Goal: Task Accomplishment & Management: Complete application form

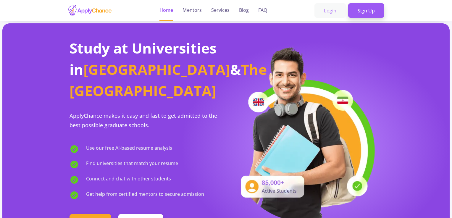
click at [325, 11] on link "Login" at bounding box center [329, 10] width 31 height 15
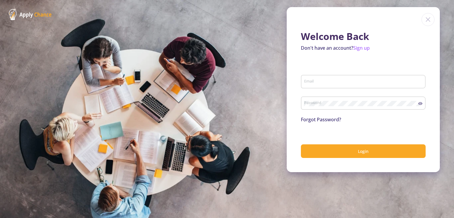
click at [336, 79] on div "Email" at bounding box center [363, 80] width 119 height 15
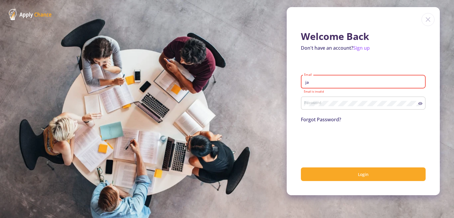
click at [334, 80] on input "ja" at bounding box center [364, 81] width 121 height 5
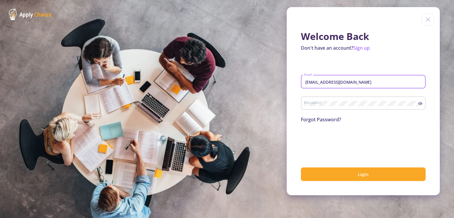
type input "[EMAIL_ADDRESS][DOMAIN_NAME]"
click at [339, 101] on div "Password" at bounding box center [361, 101] width 114 height 15
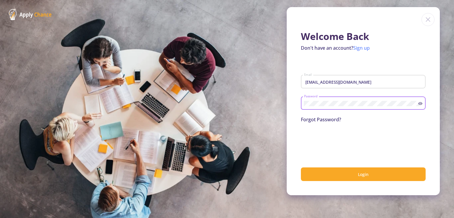
click at [363, 48] on link "Sign up" at bounding box center [361, 48] width 17 height 7
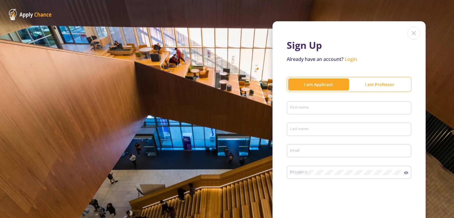
click at [351, 107] on input "First name" at bounding box center [350, 108] width 121 height 5
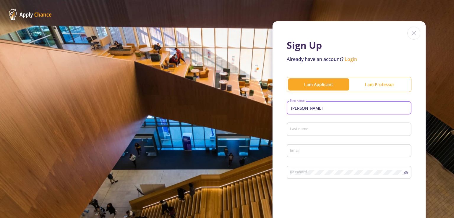
type input "[PERSON_NAME]"
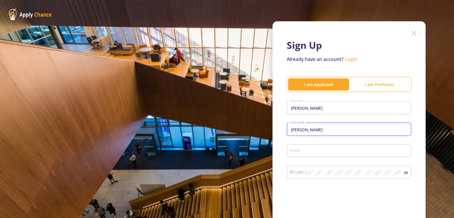
type input "[PERSON_NAME]"
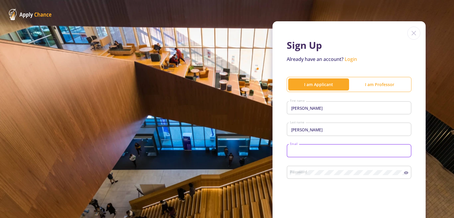
type input "J"
type input "[EMAIL_ADDRESS][DOMAIN_NAME]"
click at [324, 178] on div "Password" at bounding box center [347, 170] width 114 height 15
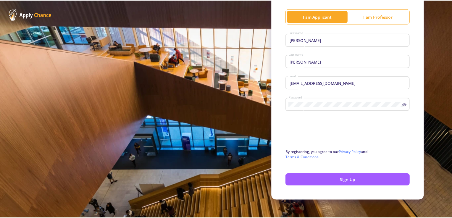
scroll to position [72, 0]
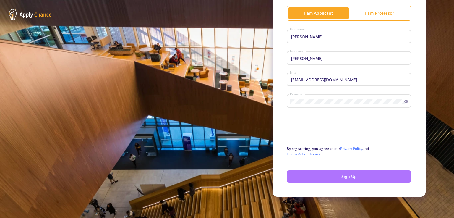
click at [357, 175] on button "Sign Up" at bounding box center [349, 176] width 125 height 12
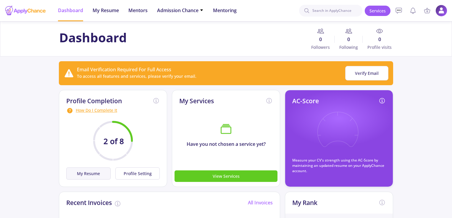
click at [96, 173] on button "My Resume" at bounding box center [88, 173] width 44 height 12
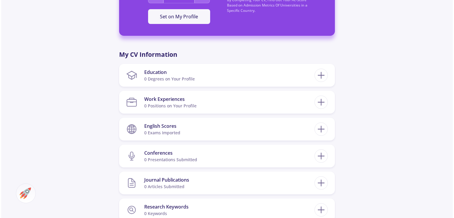
scroll to position [228, 0]
click at [323, 77] on icon at bounding box center [320, 75] width 11 height 11
checkbox input "false"
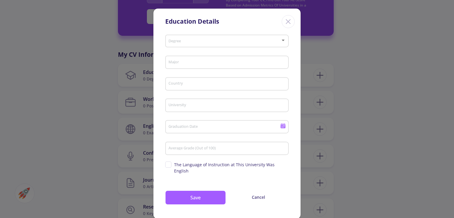
click at [198, 37] on div "Degree" at bounding box center [227, 40] width 118 height 15
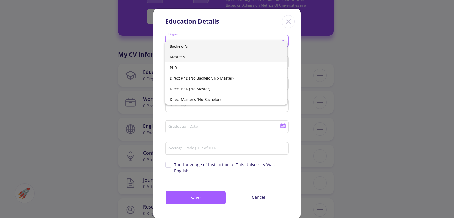
click at [205, 57] on span "Master's" at bounding box center [226, 56] width 113 height 11
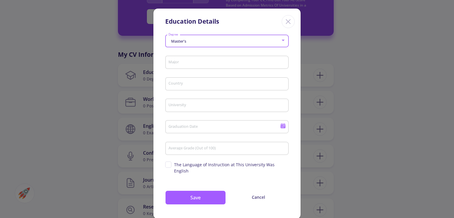
click at [198, 64] on input "Major" at bounding box center [227, 62] width 119 height 5
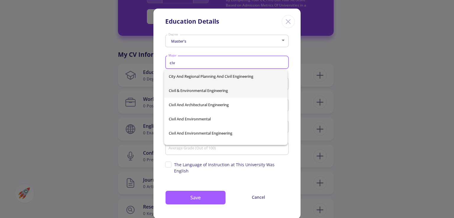
click at [200, 93] on span "Civil & Environmental Engineering" at bounding box center [226, 90] width 114 height 14
type input "Civil & Environmental Engineering"
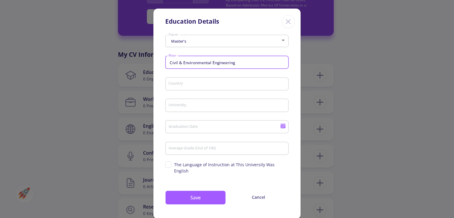
click at [198, 85] on input "Country" at bounding box center [227, 84] width 119 height 5
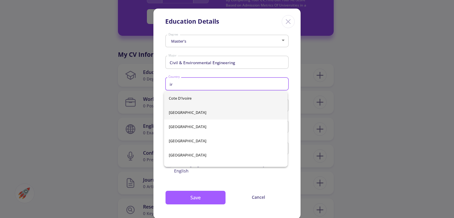
click at [192, 111] on span "[GEOGRAPHIC_DATA]" at bounding box center [226, 112] width 114 height 14
type input "[GEOGRAPHIC_DATA]"
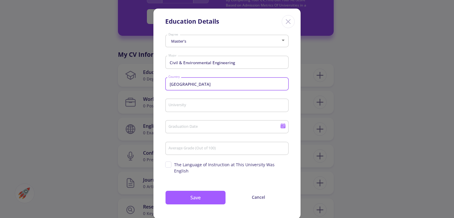
click at [203, 103] on div "University" at bounding box center [227, 103] width 118 height 15
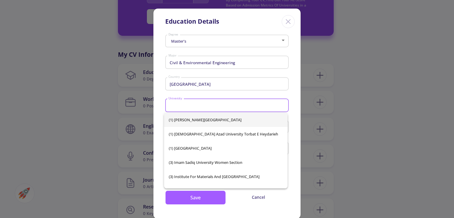
click at [201, 106] on input "University" at bounding box center [227, 105] width 119 height 5
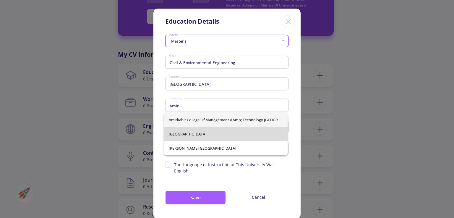
click at [200, 136] on span "[GEOGRAPHIC_DATA]" at bounding box center [226, 134] width 114 height 14
type input "[GEOGRAPHIC_DATA]"
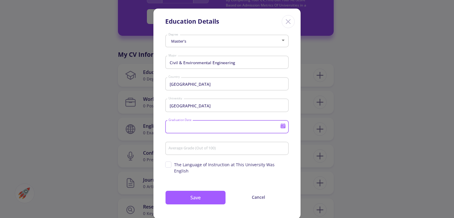
click at [201, 126] on input "Graduation Date" at bounding box center [225, 126] width 114 height 5
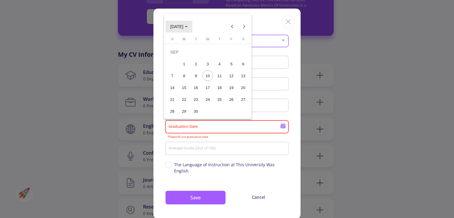
click at [191, 29] on button "[DATE]" at bounding box center [179, 27] width 27 height 12
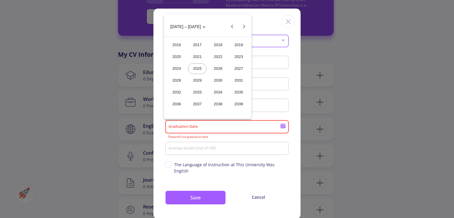
click at [179, 67] on div "2024" at bounding box center [176, 68] width 19 height 11
click at [181, 77] on div "SEP" at bounding box center [176, 80] width 19 height 11
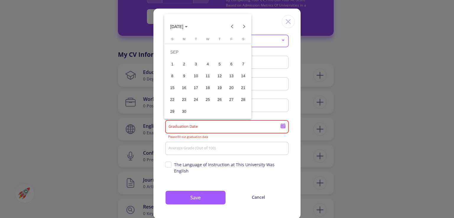
click at [182, 109] on div "30" at bounding box center [184, 111] width 11 height 11
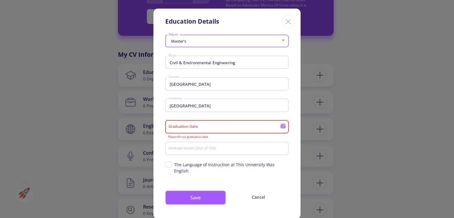
type input "[DATE]"
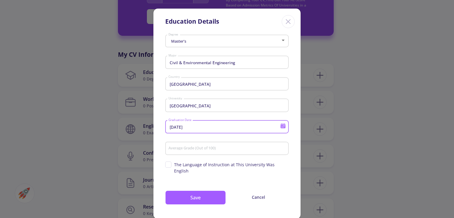
click at [215, 150] on input "Average Grade (Out of 100)" at bounding box center [227, 148] width 119 height 5
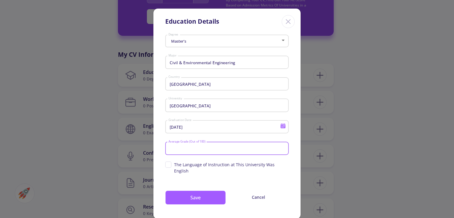
type input "3"
click at [227, 138] on div "[DATE] Graduation Date" at bounding box center [227, 129] width 124 height 20
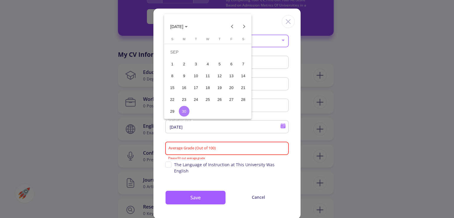
click at [230, 151] on div at bounding box center [227, 109] width 454 height 218
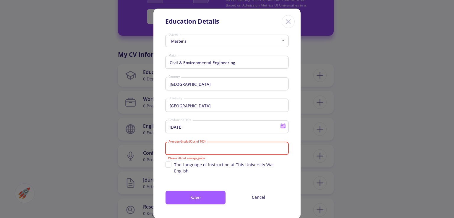
click at [208, 151] on input "Average Grade (Out of 100)" at bounding box center [227, 148] width 119 height 5
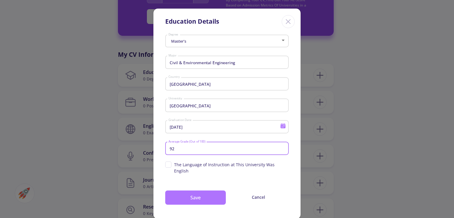
type input "92"
click at [212, 194] on button "Save" at bounding box center [195, 197] width 61 height 14
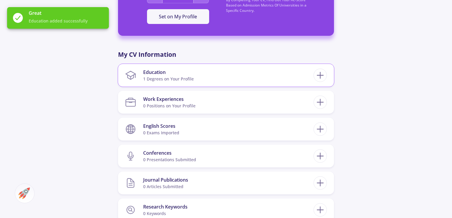
click at [202, 73] on section "Education 1 Degrees on Your Profile" at bounding box center [219, 75] width 188 height 18
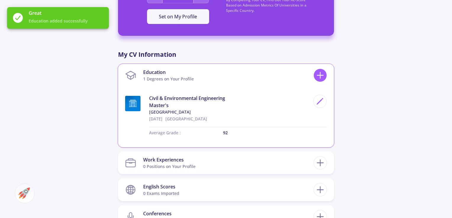
click at [319, 75] on line at bounding box center [320, 75] width 6 height 0
checkbox input "false"
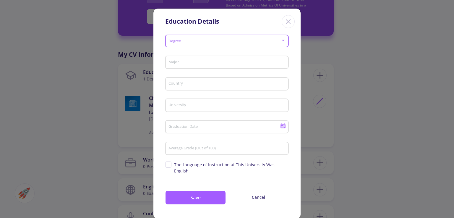
click at [238, 41] on span at bounding box center [225, 41] width 111 height 4
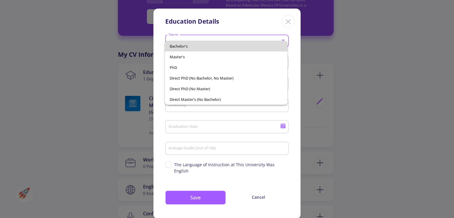
click at [219, 45] on span "Bachelor's" at bounding box center [226, 46] width 113 height 11
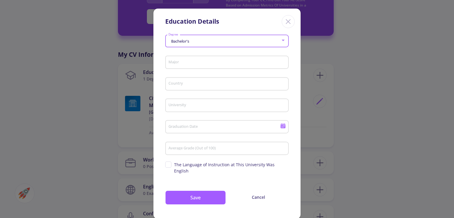
click at [218, 64] on input "Major" at bounding box center [227, 62] width 119 height 5
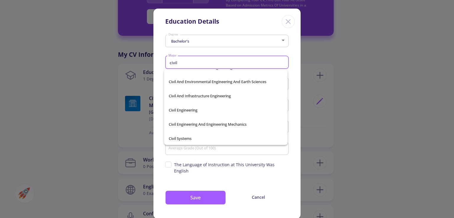
scroll to position [66, 0]
click at [208, 111] on span "Civil Engineering" at bounding box center [226, 110] width 114 height 14
type input "Civil Engineering"
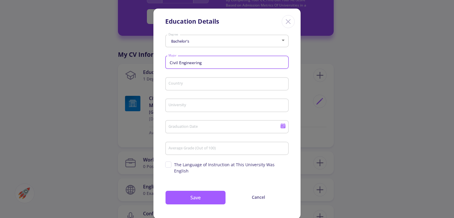
click at [201, 80] on div "Country" at bounding box center [227, 82] width 118 height 15
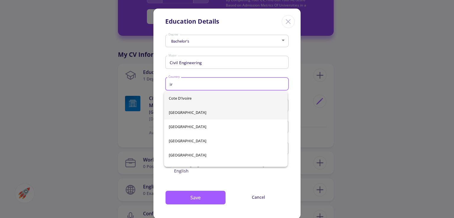
click at [188, 115] on span "[GEOGRAPHIC_DATA]" at bounding box center [226, 112] width 114 height 14
type input "[GEOGRAPHIC_DATA]"
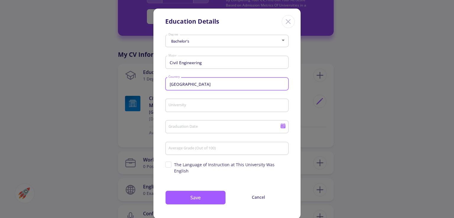
click at [192, 102] on div "University" at bounding box center [227, 103] width 118 height 15
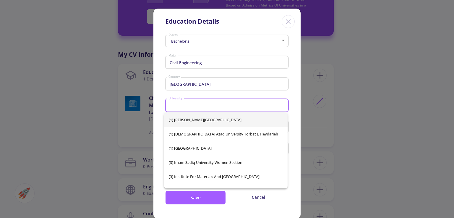
click at [192, 105] on input "University" at bounding box center [227, 105] width 119 height 5
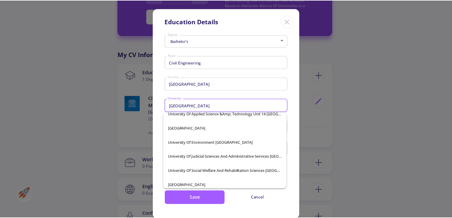
scroll to position [449, 0]
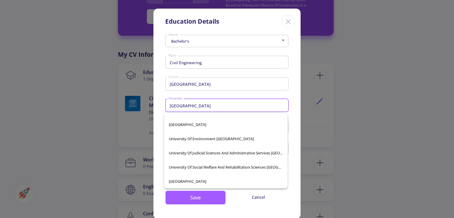
click at [238, 181] on span "[GEOGRAPHIC_DATA]" at bounding box center [226, 181] width 114 height 14
type input "[GEOGRAPHIC_DATA]"
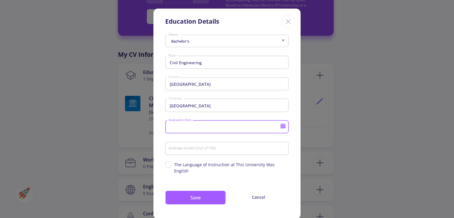
click at [202, 130] on input "Graduation Date" at bounding box center [225, 126] width 114 height 5
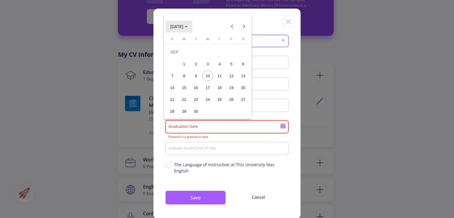
click at [188, 24] on span "[DATE]" at bounding box center [178, 26] width 17 height 5
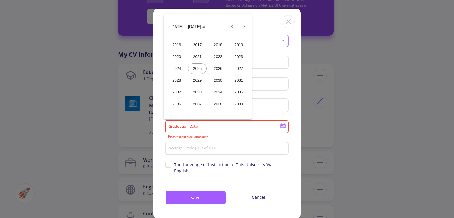
click at [197, 57] on div "2021" at bounding box center [197, 56] width 19 height 11
click at [178, 77] on div "SEP" at bounding box center [176, 80] width 19 height 11
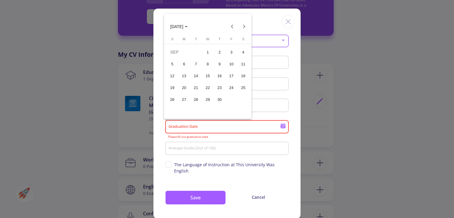
click at [206, 74] on div "15" at bounding box center [207, 75] width 11 height 11
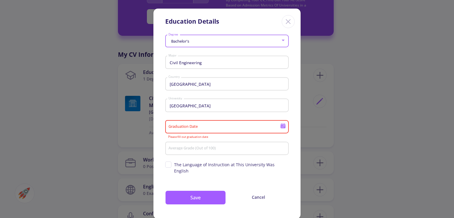
type input "[DATE]"
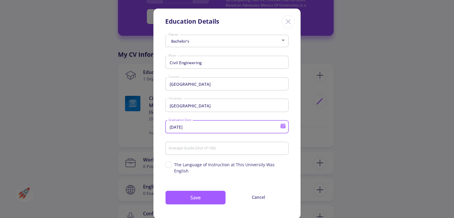
click at [195, 150] on input "Average Grade (Out of 100)" at bounding box center [227, 148] width 119 height 5
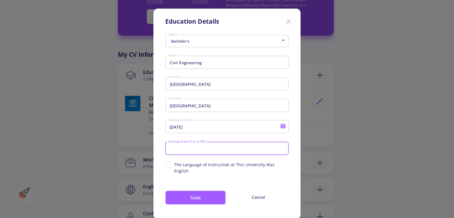
click at [234, 172] on div "Bachelor's Degree Civil Engineering Major [GEOGRAPHIC_DATA] [DATE] Graduation D…" at bounding box center [226, 126] width 147 height 186
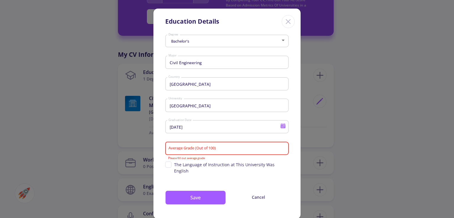
click at [229, 150] on input "Average Grade (Out of 100)" at bounding box center [227, 148] width 119 height 5
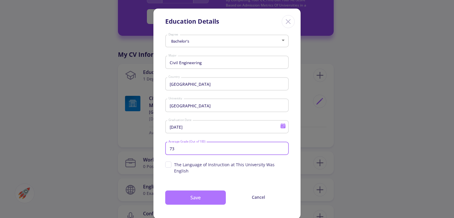
type input "73"
click at [182, 190] on button "Save" at bounding box center [195, 197] width 61 height 14
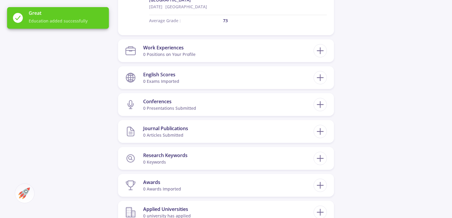
scroll to position [394, 0]
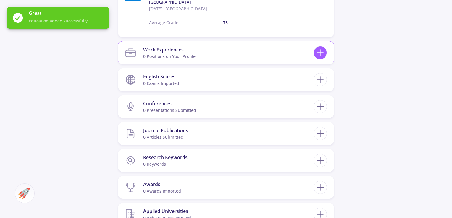
click at [316, 51] on icon at bounding box center [320, 52] width 11 height 11
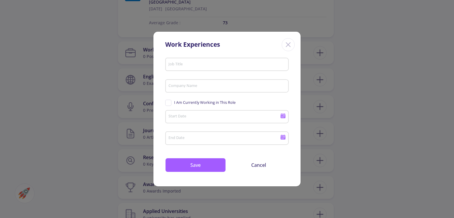
click at [286, 44] on icon "Close" at bounding box center [287, 44] width 9 height 9
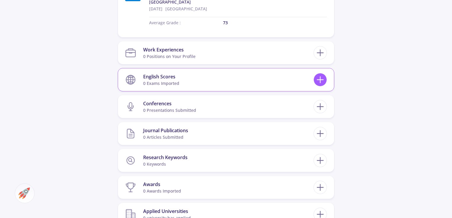
click at [319, 80] on icon at bounding box center [320, 79] width 11 height 11
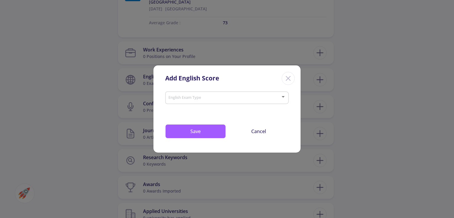
click at [224, 98] on span at bounding box center [225, 98] width 111 height 4
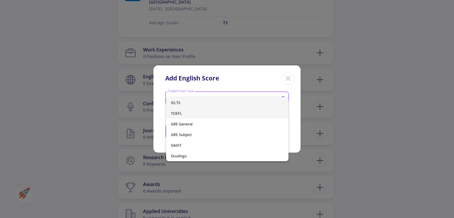
click at [208, 118] on span "TOEFL" at bounding box center [227, 113] width 113 height 11
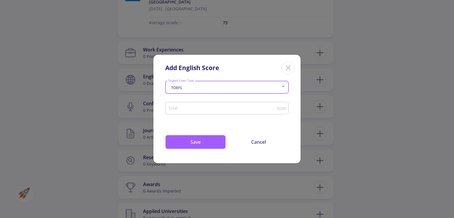
click at [210, 110] on input "Total" at bounding box center [222, 108] width 109 height 4
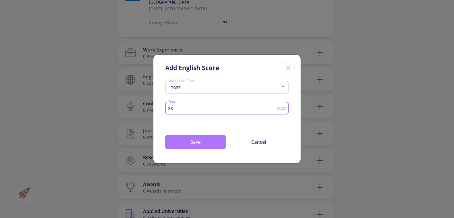
type input "88"
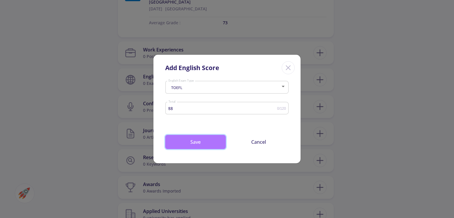
click at [211, 138] on button "Save" at bounding box center [195, 142] width 61 height 14
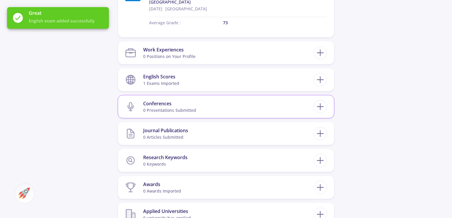
click at [263, 108] on section "Conferences 0 presentations submitted" at bounding box center [219, 107] width 188 height 18
click at [251, 137] on section "Journal Publications 0 articles submitted" at bounding box center [219, 133] width 188 height 18
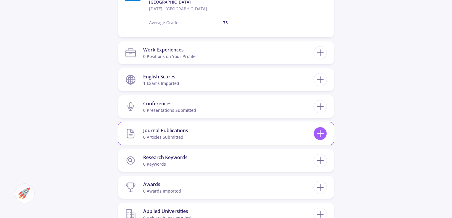
click at [319, 132] on icon at bounding box center [320, 133] width 11 height 11
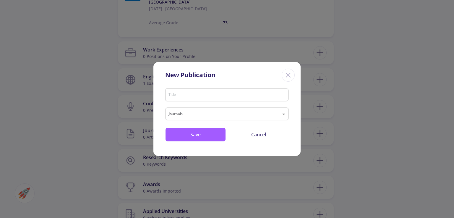
click at [222, 95] on input "Title" at bounding box center [227, 95] width 119 height 5
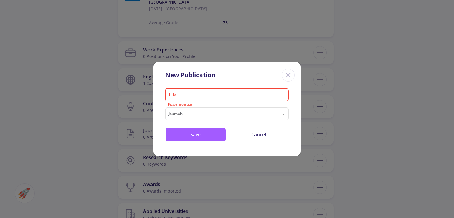
click at [289, 75] on line "Close" at bounding box center [288, 75] width 4 height 4
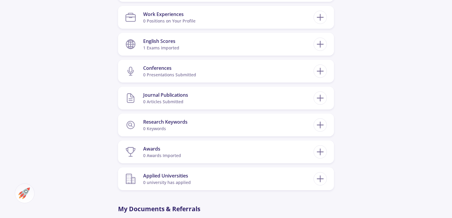
scroll to position [440, 0]
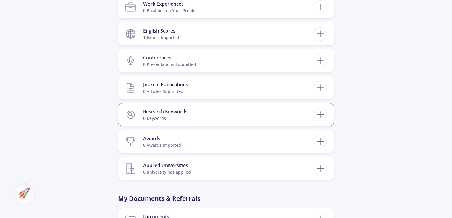
click at [263, 114] on section "Research Keywords 0 keywords" at bounding box center [219, 115] width 188 height 18
click at [323, 111] on icon at bounding box center [320, 114] width 11 height 11
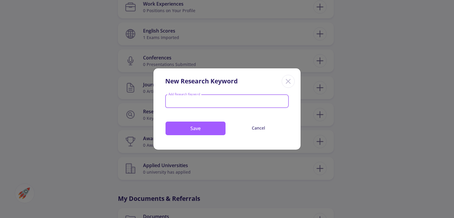
click at [239, 100] on input "Add Research Keyword" at bounding box center [227, 101] width 118 height 5
type input "environmental enginineering"
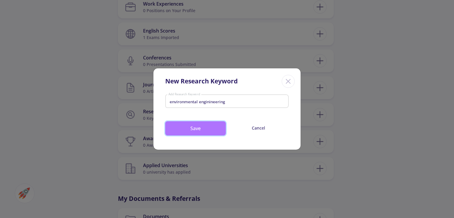
click at [215, 131] on button "Save" at bounding box center [195, 128] width 61 height 14
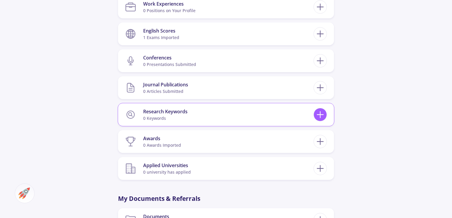
click at [320, 115] on line at bounding box center [320, 115] width 6 height 0
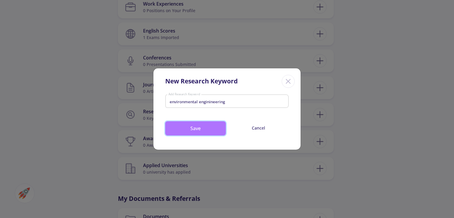
click at [206, 132] on button "Save" at bounding box center [195, 128] width 61 height 14
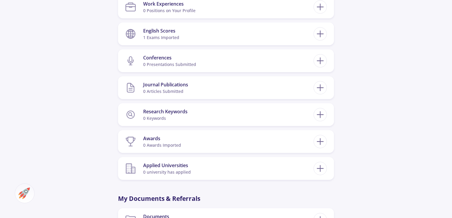
drag, startPoint x: 451, startPoint y: 127, endPoint x: 454, endPoint y: 150, distance: 23.2
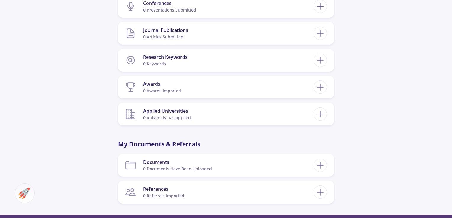
scroll to position [495, 0]
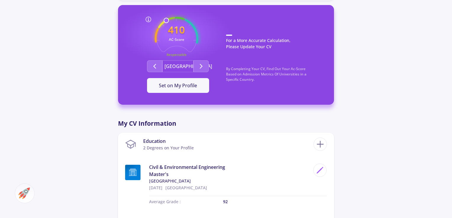
scroll to position [66, 0]
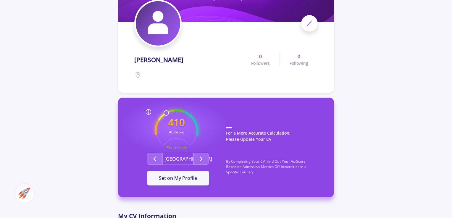
drag, startPoint x: 451, startPoint y: 58, endPoint x: 452, endPoint y: 44, distance: 14.0
click at [452, 44] on html "Dashboard My Resume Services Mentors Admission Chance With Minimum Requirements…" at bounding box center [226, 43] width 452 height 218
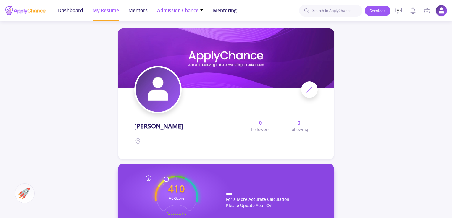
click at [200, 7] on span "Admission Chance" at bounding box center [180, 10] width 46 height 7
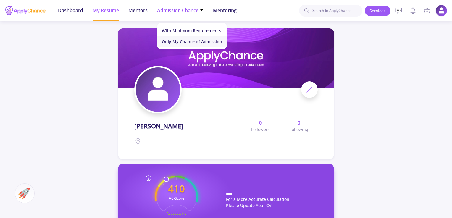
click at [210, 43] on link "Only My Chance of Admission" at bounding box center [192, 41] width 70 height 11
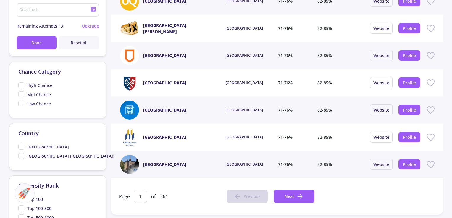
scroll to position [221, 0]
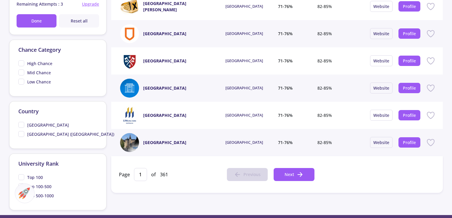
click at [21, 126] on span "[GEOGRAPHIC_DATA]" at bounding box center [43, 125] width 51 height 6
click at [21, 126] on input "[GEOGRAPHIC_DATA]" at bounding box center [20, 124] width 4 height 4
checkbox input "true"
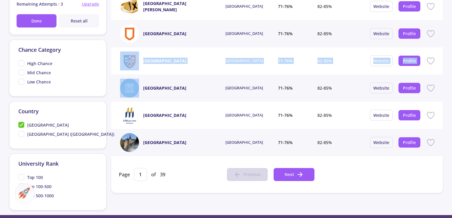
drag, startPoint x: 451, startPoint y: 91, endPoint x: 442, endPoint y: 26, distance: 66.0
click at [442, 26] on app-admission-chance "All Universities My Favorites Smart Filter Filter History Find Your Ideal Unive…" at bounding box center [226, 8] width 452 height 414
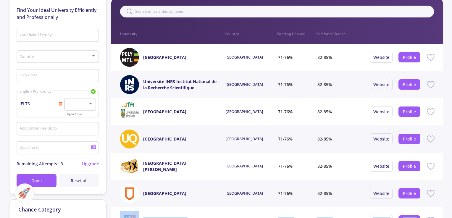
scroll to position [0, 0]
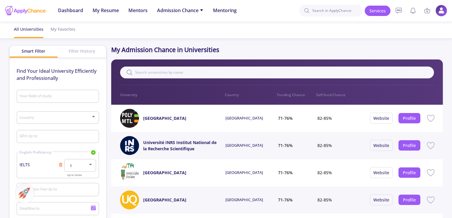
click at [442, 90] on div "Filter 0 University Country Funding Chance Self-fund Chance" at bounding box center [276, 81] width 331 height 45
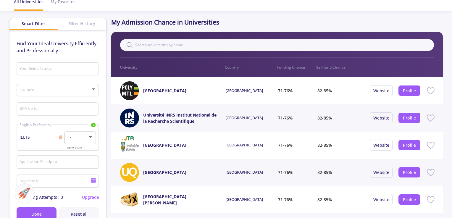
scroll to position [26, 0]
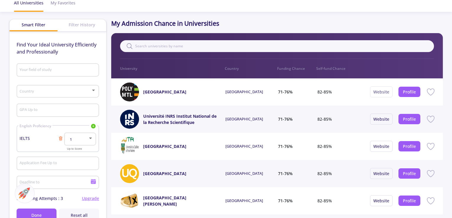
click at [382, 93] on link "Website" at bounding box center [381, 92] width 16 height 6
